Goal: Find specific page/section: Find specific page/section

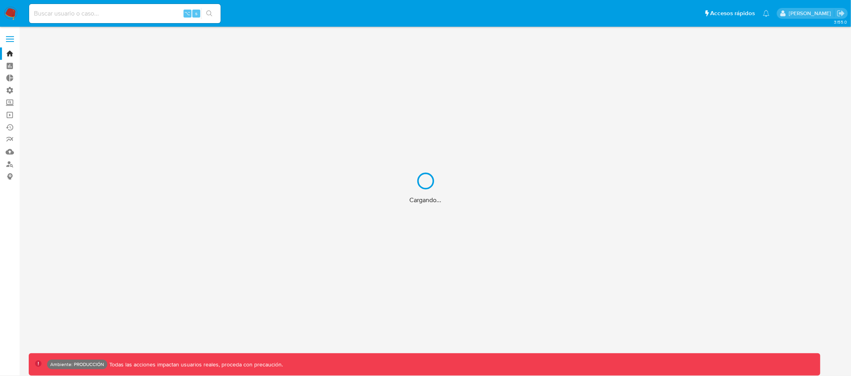
click at [121, 14] on div "Cargando..." at bounding box center [425, 188] width 851 height 376
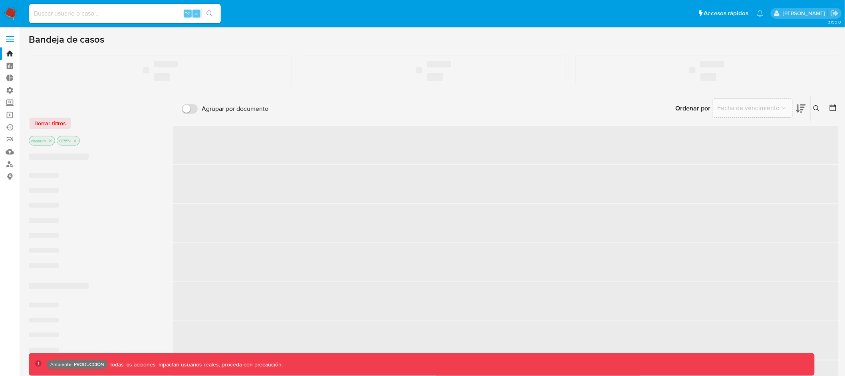
click at [124, 9] on input at bounding box center [125, 13] width 192 height 10
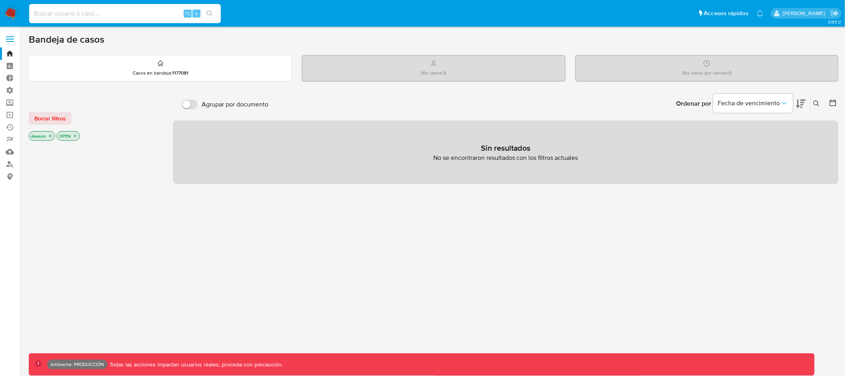
paste input "600376736"
type input "600376736"
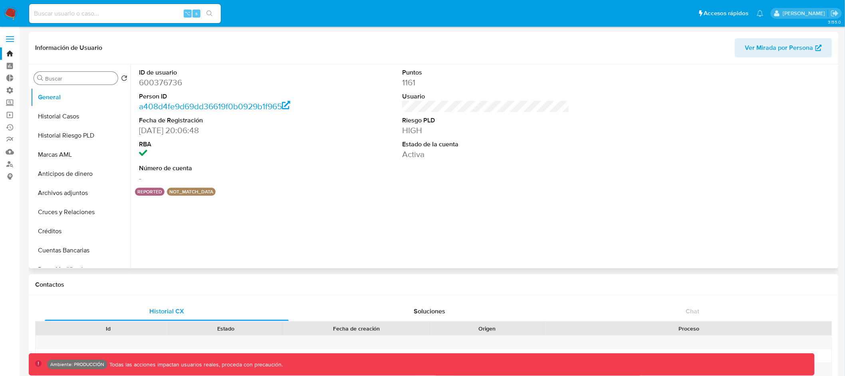
click at [89, 79] on input "Buscar" at bounding box center [79, 78] width 69 height 7
select select "10"
click at [70, 115] on button "Lista Interna" at bounding box center [77, 116] width 93 height 19
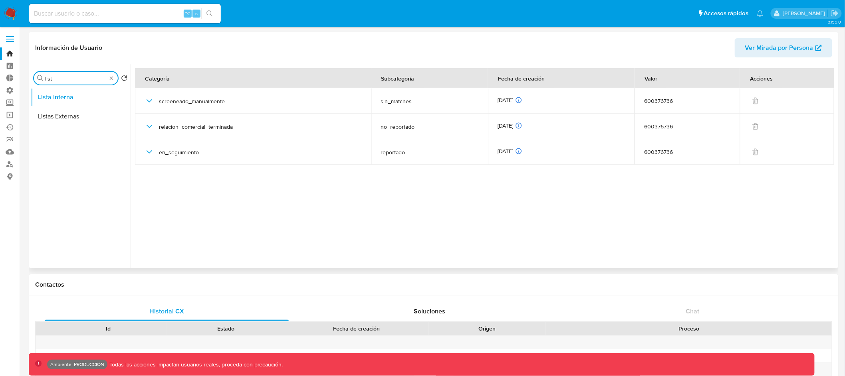
drag, startPoint x: 59, startPoint y: 78, endPoint x: 43, endPoint y: 78, distance: 16.8
click at [43, 78] on div "Buscar list" at bounding box center [76, 78] width 84 height 13
type input "marcas"
click at [85, 97] on button "Marcas AML" at bounding box center [77, 97] width 93 height 19
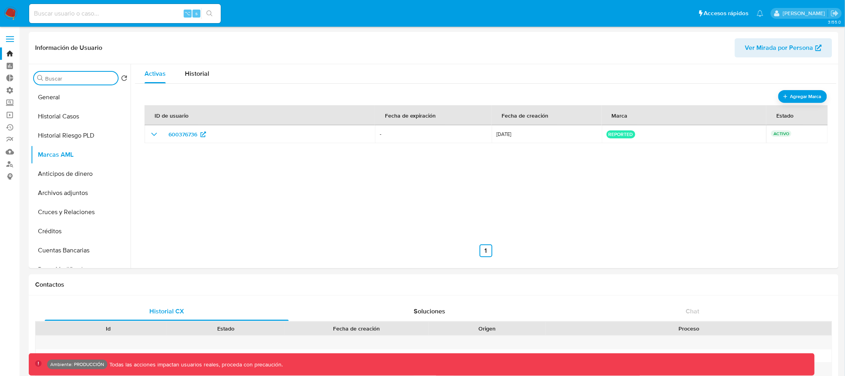
click at [92, 78] on input "Buscar" at bounding box center [79, 78] width 69 height 7
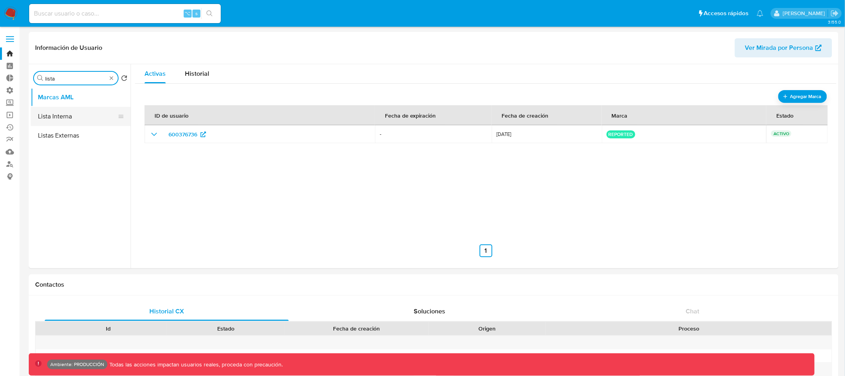
type input "lista"
click at [87, 115] on button "Lista Interna" at bounding box center [77, 116] width 93 height 19
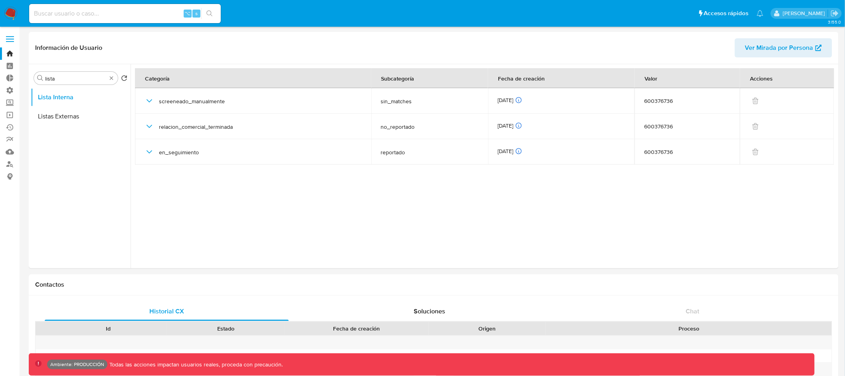
drag, startPoint x: 130, startPoint y: 19, endPoint x: 131, endPoint y: 14, distance: 4.9
click at [130, 18] on div "⌥ s" at bounding box center [125, 13] width 192 height 19
click at [131, 13] on input at bounding box center [125, 13] width 192 height 10
paste input "186040775"
type input "186040775"
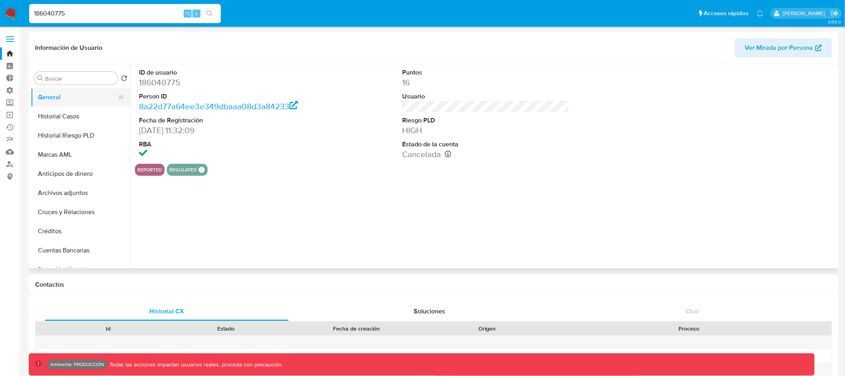
select select "10"
click at [99, 79] on input "Buscar" at bounding box center [79, 78] width 69 height 7
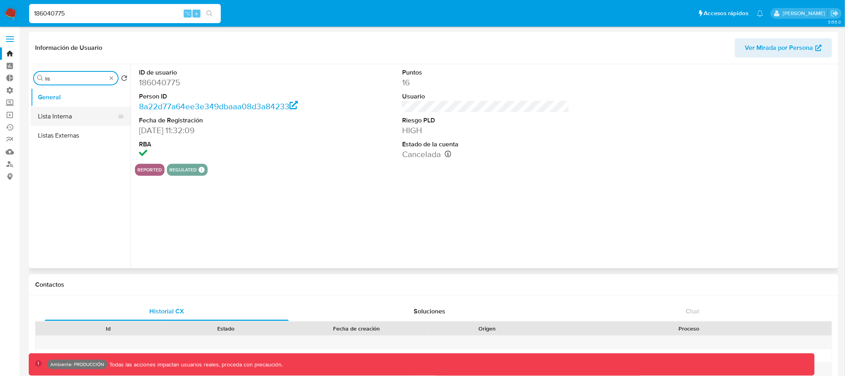
type input "lis"
click at [87, 114] on button "Lista Interna" at bounding box center [77, 116] width 93 height 19
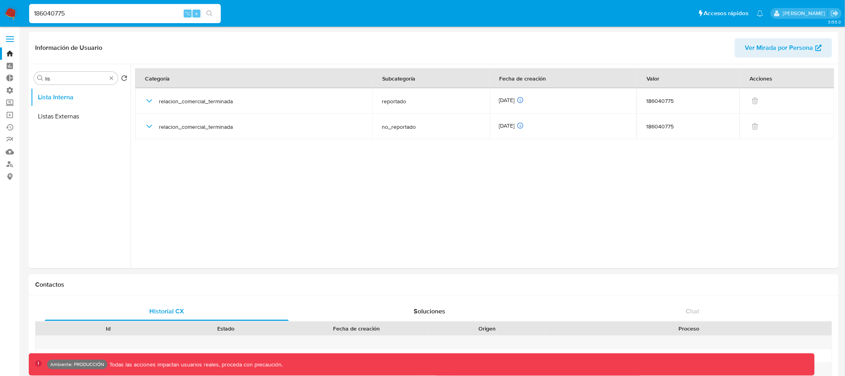
click at [44, 18] on input "186040775" at bounding box center [125, 13] width 192 height 10
paste input "613488818"
type input "613488818"
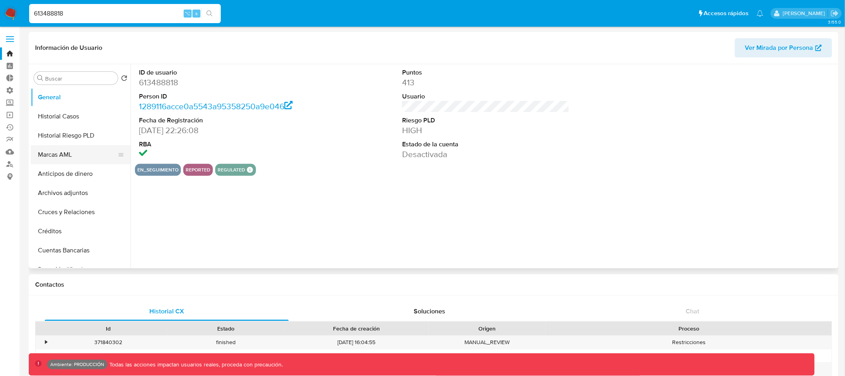
select select "10"
click at [69, 77] on input "Buscar" at bounding box center [79, 78] width 69 height 7
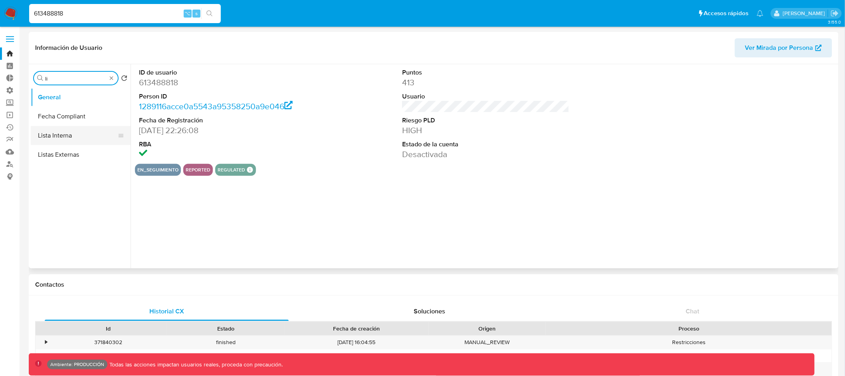
type input "li"
click at [76, 139] on button "Lista Interna" at bounding box center [77, 135] width 93 height 19
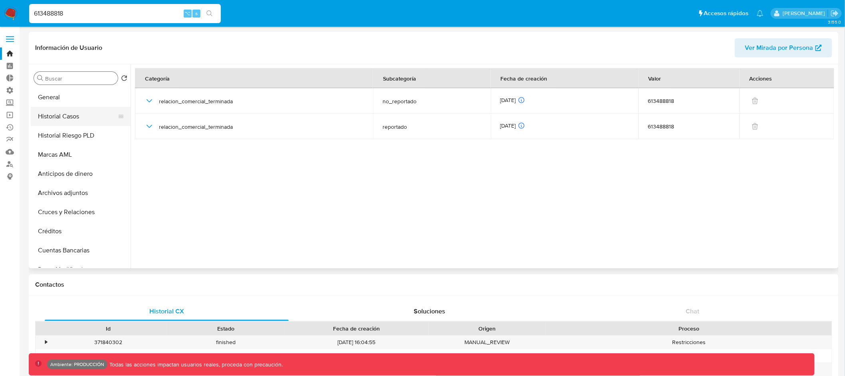
click at [87, 113] on button "Historial Casos" at bounding box center [77, 116] width 93 height 19
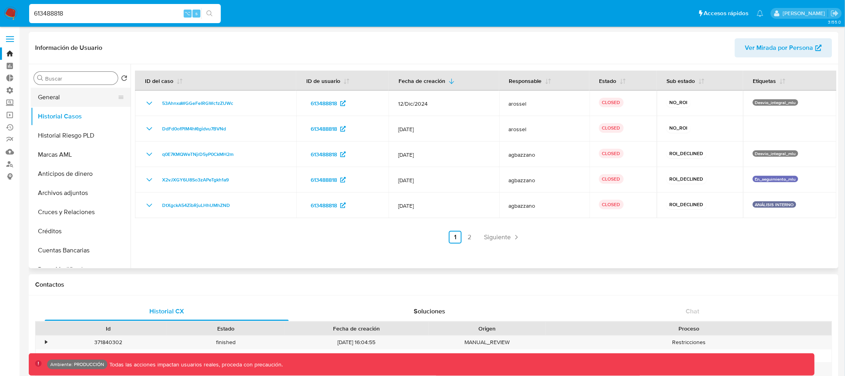
click at [85, 93] on button "General" at bounding box center [77, 97] width 93 height 19
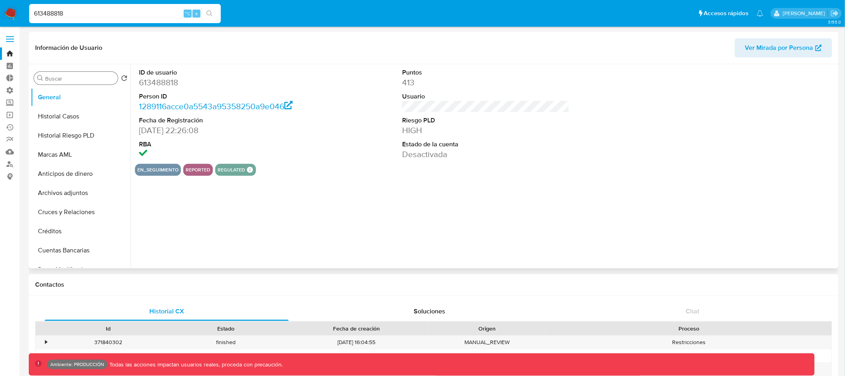
click at [226, 47] on header "Información de Usuario Ver Mirada por Persona" at bounding box center [433, 47] width 797 height 19
